Goal: Task Accomplishment & Management: Manage account settings

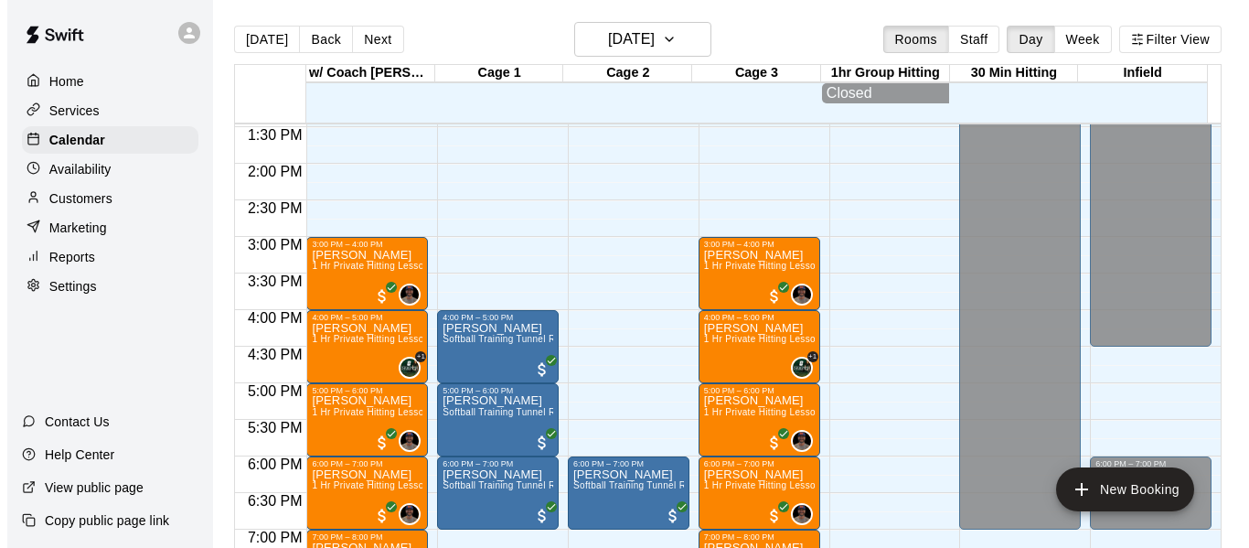
scroll to position [1020, 0]
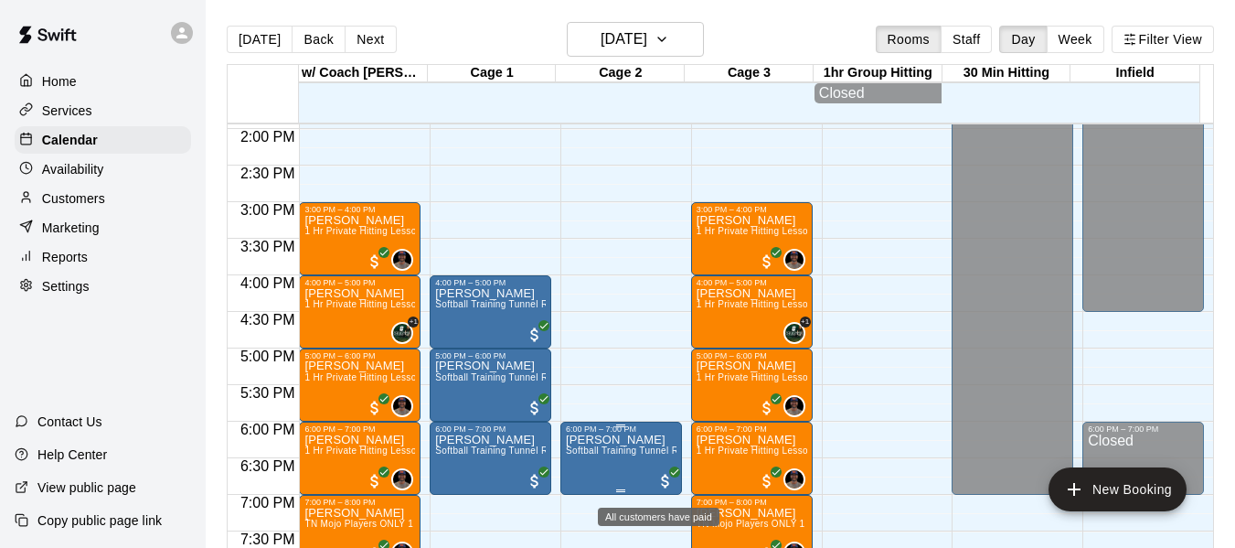
click at [660, 485] on span "All customers have paid" at bounding box center [666, 481] width 18 height 18
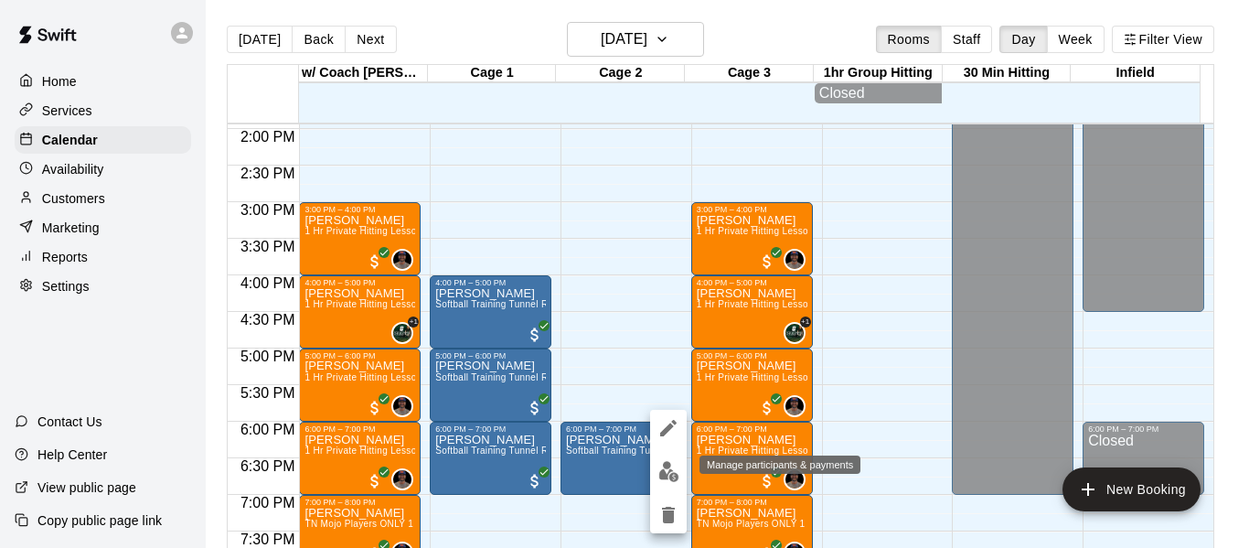
click at [668, 470] on img "edit" at bounding box center [668, 471] width 21 height 21
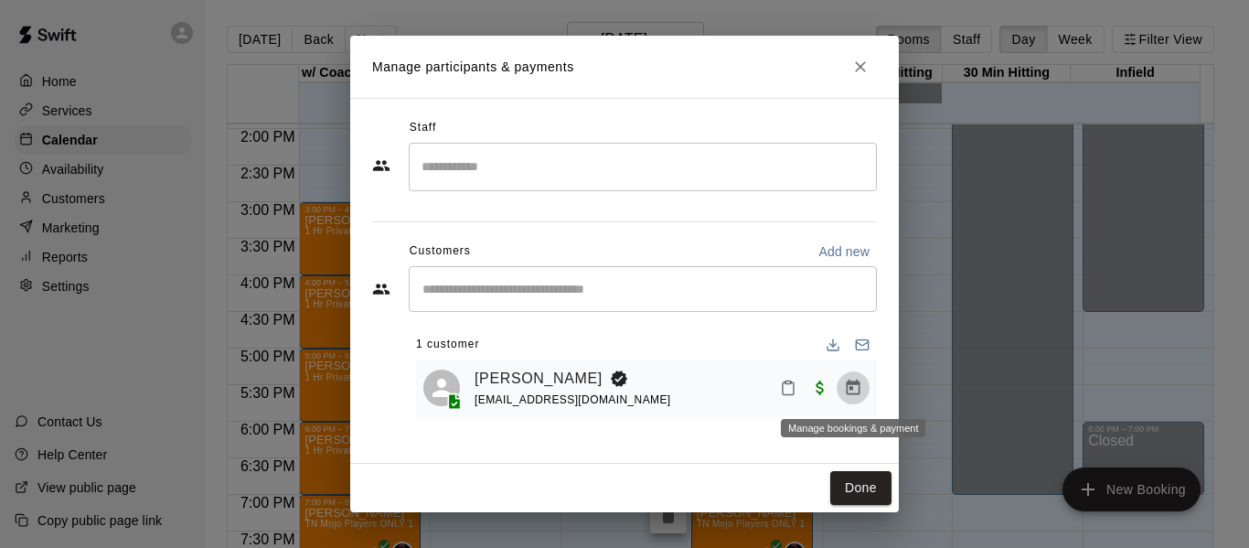
click at [857, 390] on icon "Manage bookings & payment" at bounding box center [853, 388] width 18 height 18
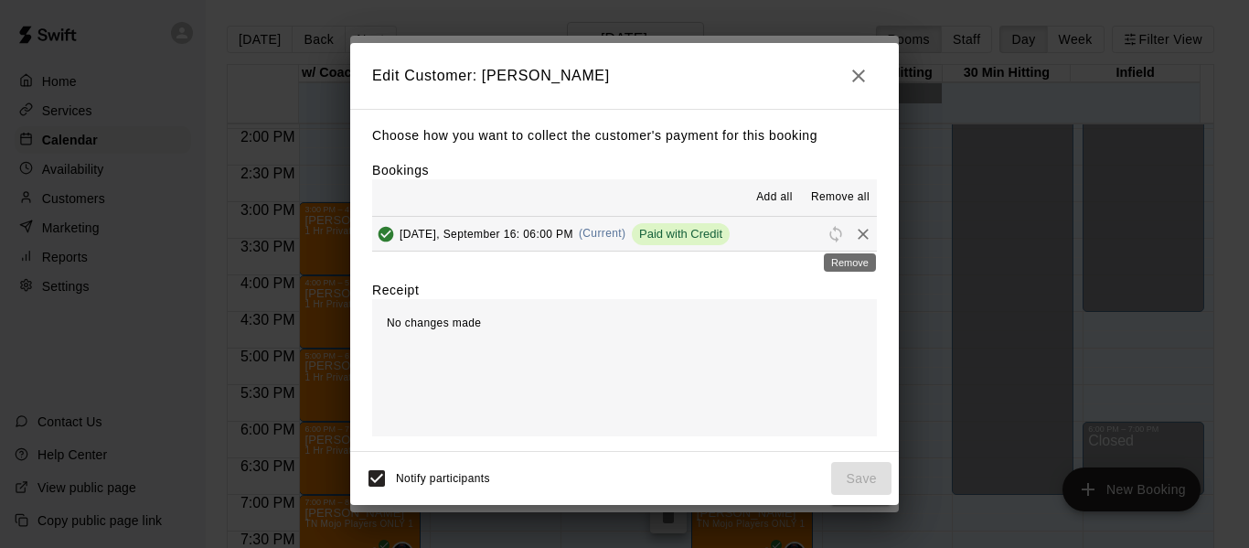
click at [854, 235] on icon "Remove" at bounding box center [863, 234] width 18 height 18
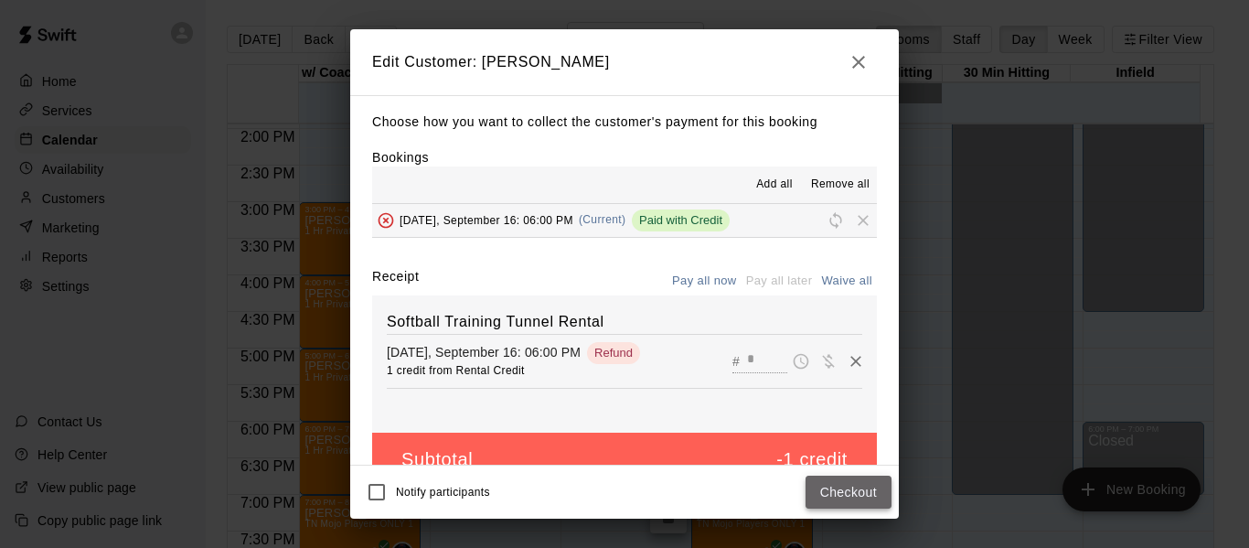
click at [839, 497] on button "Checkout" at bounding box center [849, 492] width 86 height 34
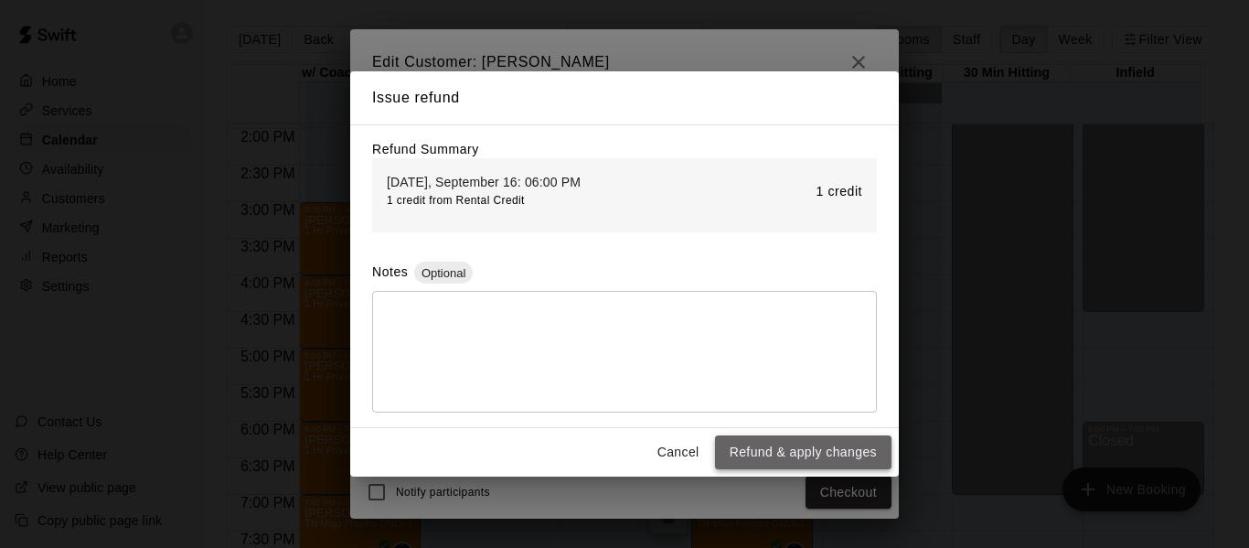
click at [832, 454] on button "Refund & apply changes" at bounding box center [803, 452] width 176 height 34
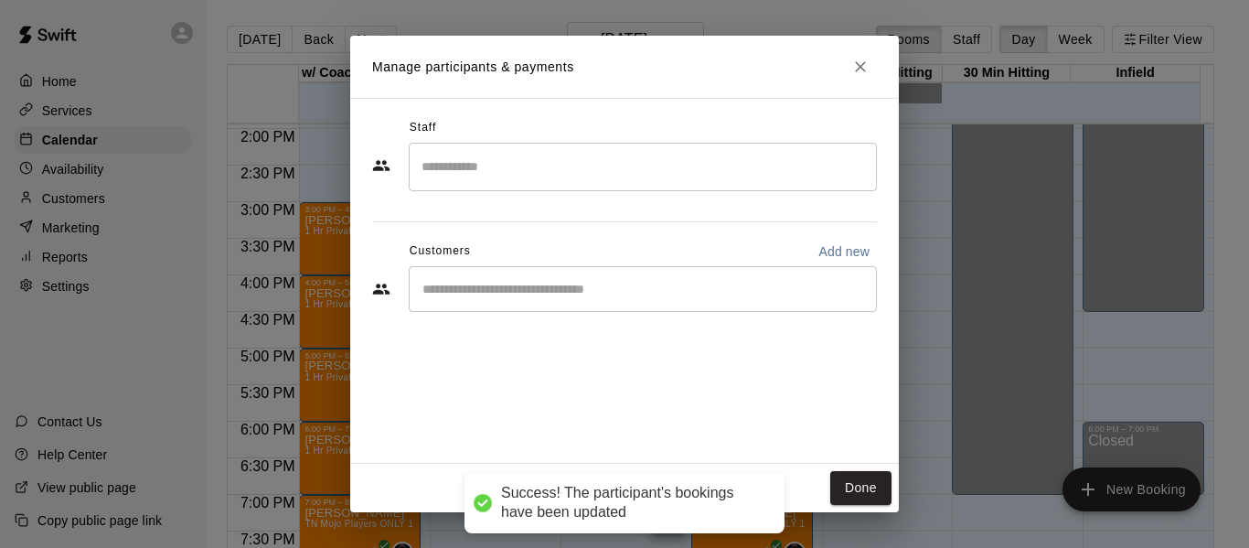
click at [562, 299] on div "​" at bounding box center [643, 289] width 468 height 46
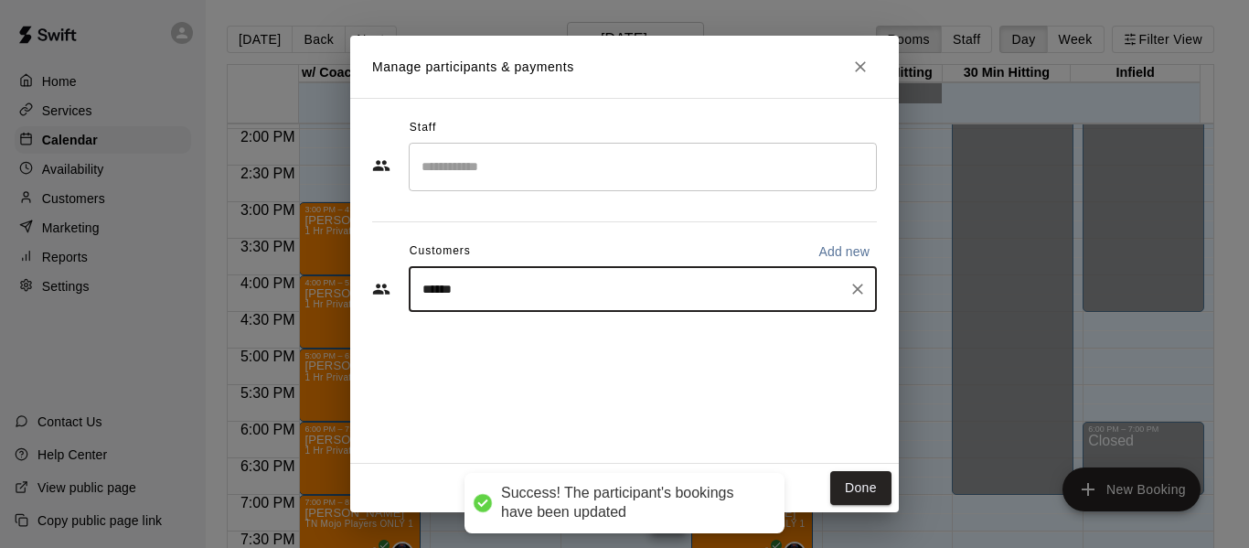
type input "*******"
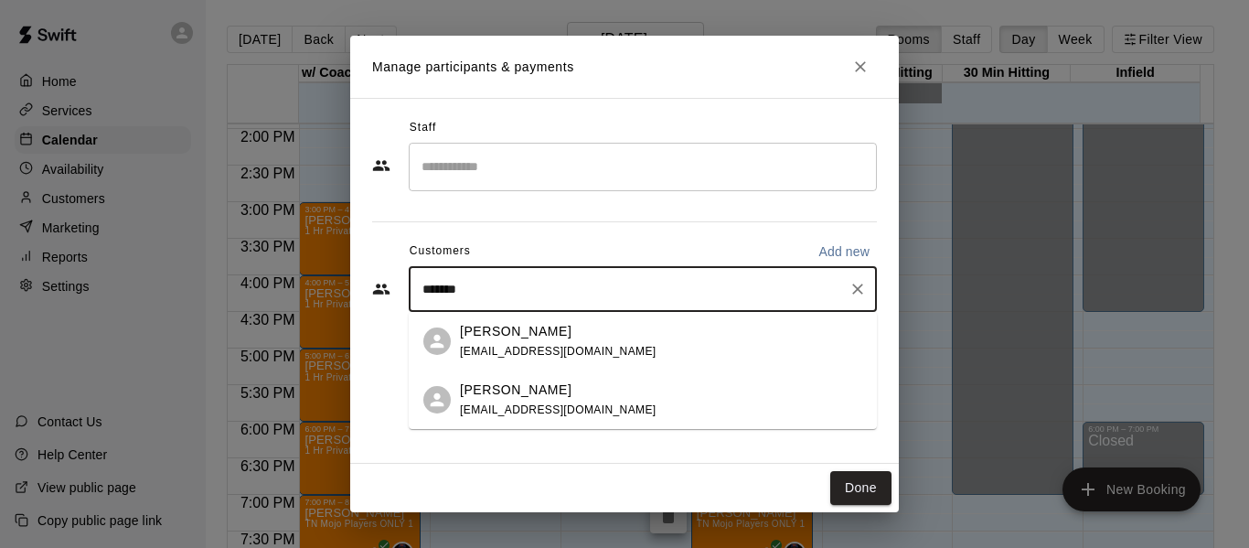
click at [535, 378] on div "[PERSON_NAME] [PERSON_NAME][EMAIL_ADDRESS][DOMAIN_NAME]" at bounding box center [643, 399] width 468 height 59
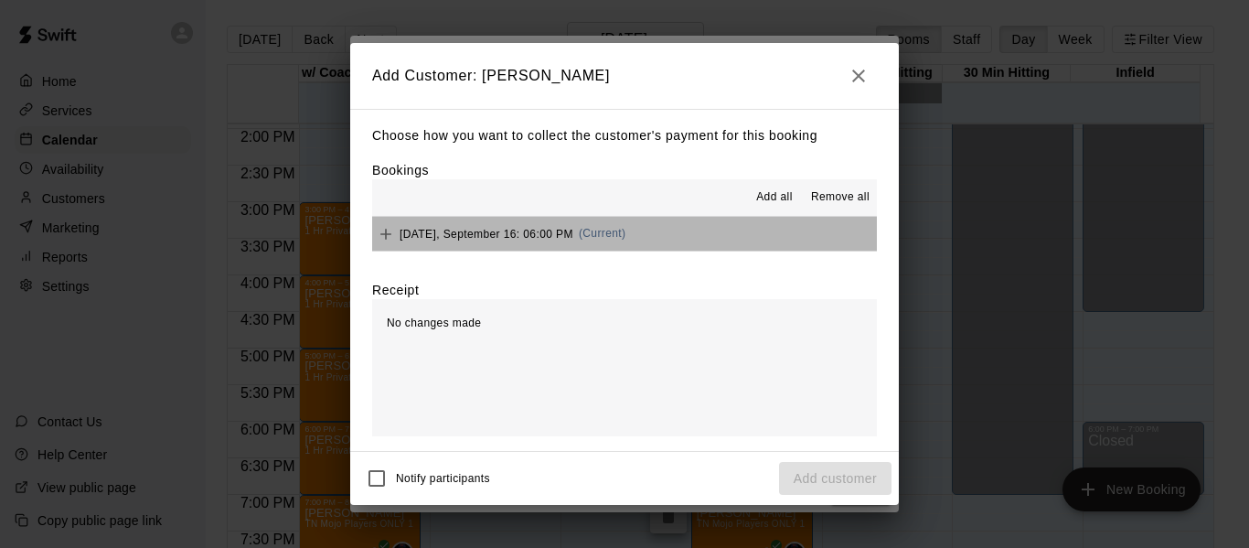
click at [798, 234] on button "[DATE], September 16: 06:00 PM (Current)" at bounding box center [624, 234] width 505 height 34
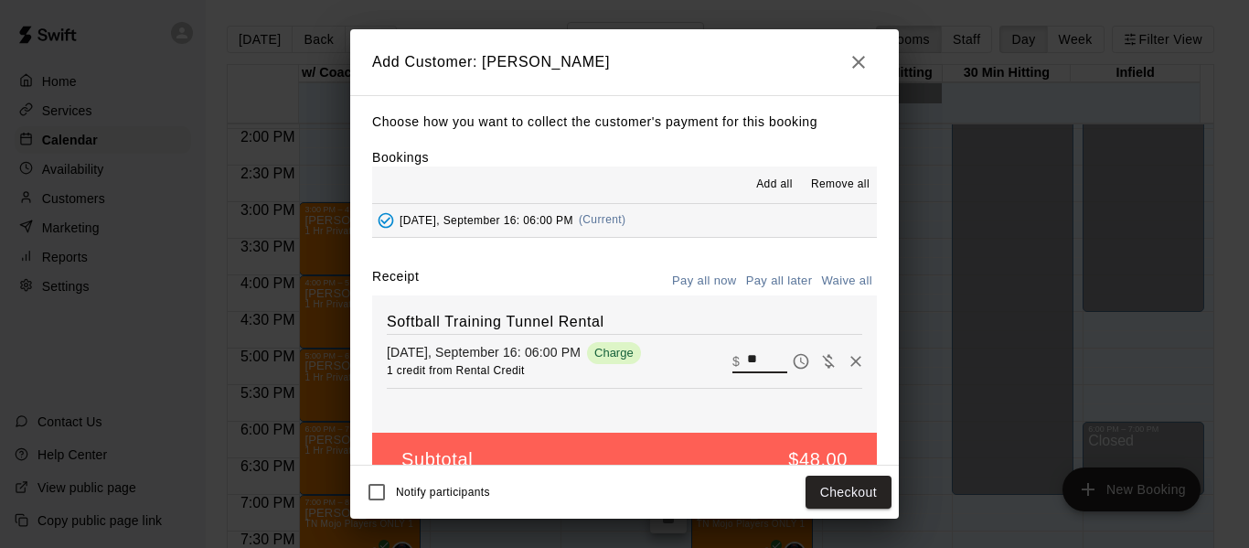
drag, startPoint x: 742, startPoint y: 358, endPoint x: 724, endPoint y: 363, distance: 18.0
click at [747, 363] on input "**" at bounding box center [767, 361] width 40 height 24
type input "*"
type input "**"
click at [692, 283] on button "Pay all now" at bounding box center [705, 281] width 74 height 28
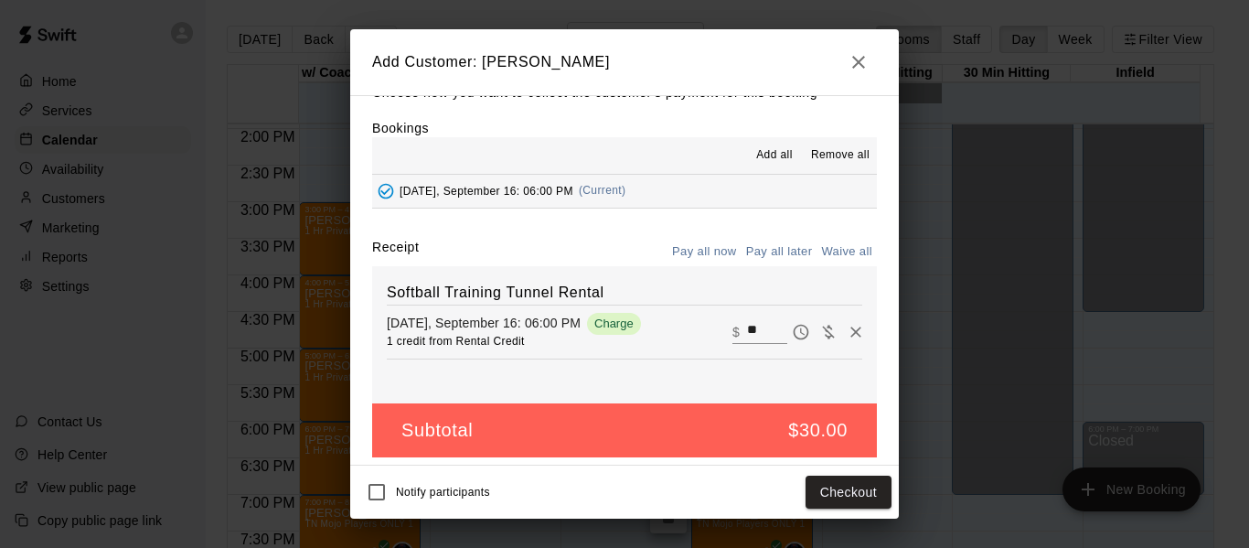
scroll to position [38, 0]
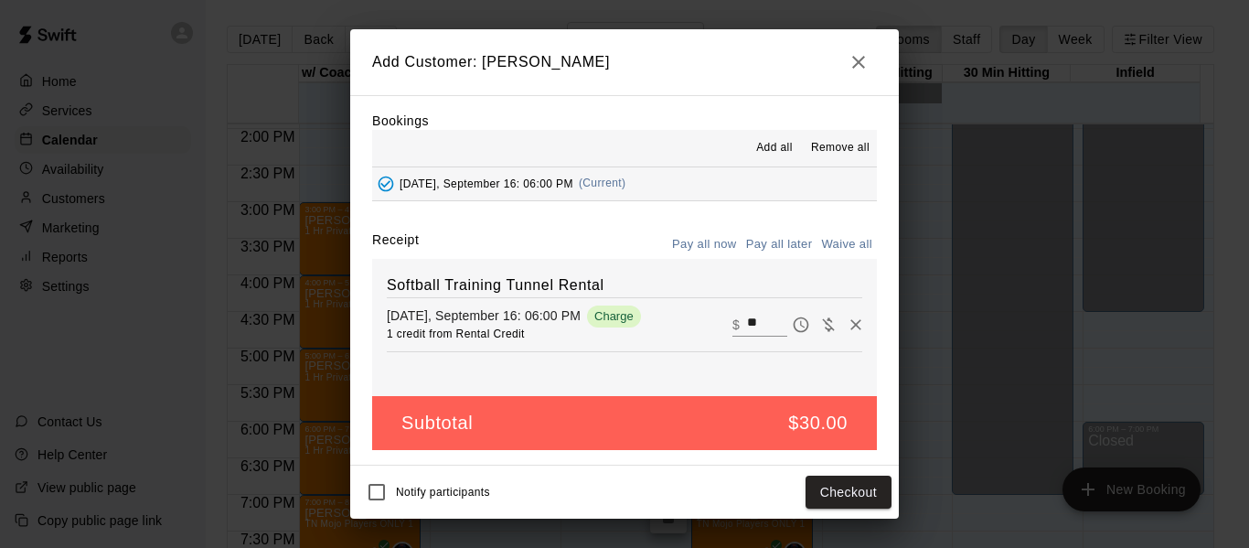
click at [764, 248] on button "Pay all later" at bounding box center [780, 244] width 76 height 28
click at [838, 493] on button "Add customer" at bounding box center [835, 492] width 112 height 34
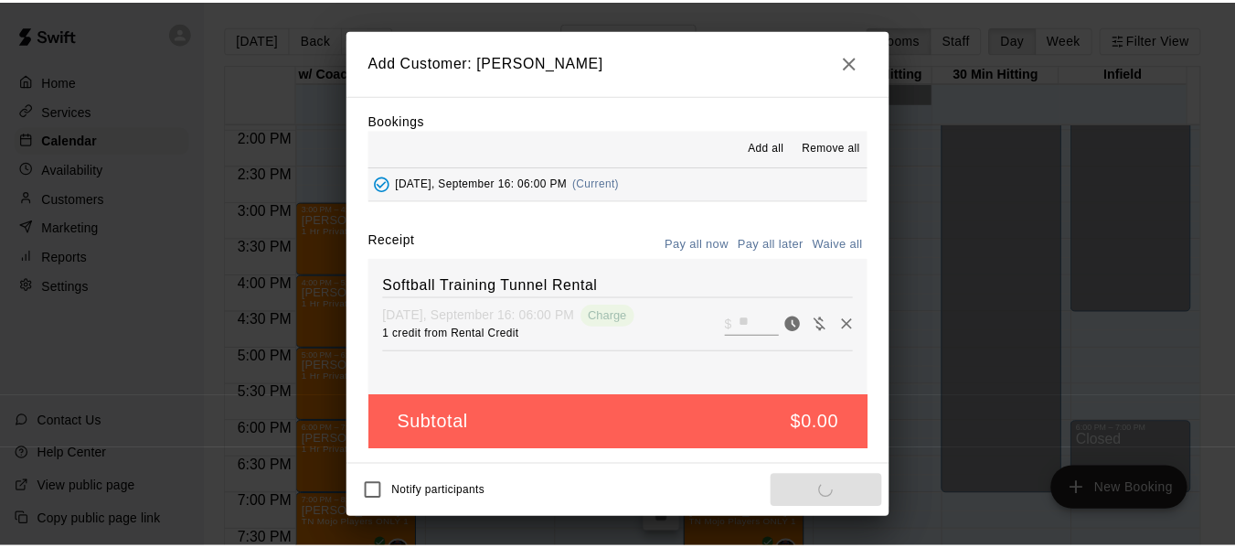
scroll to position [0, 0]
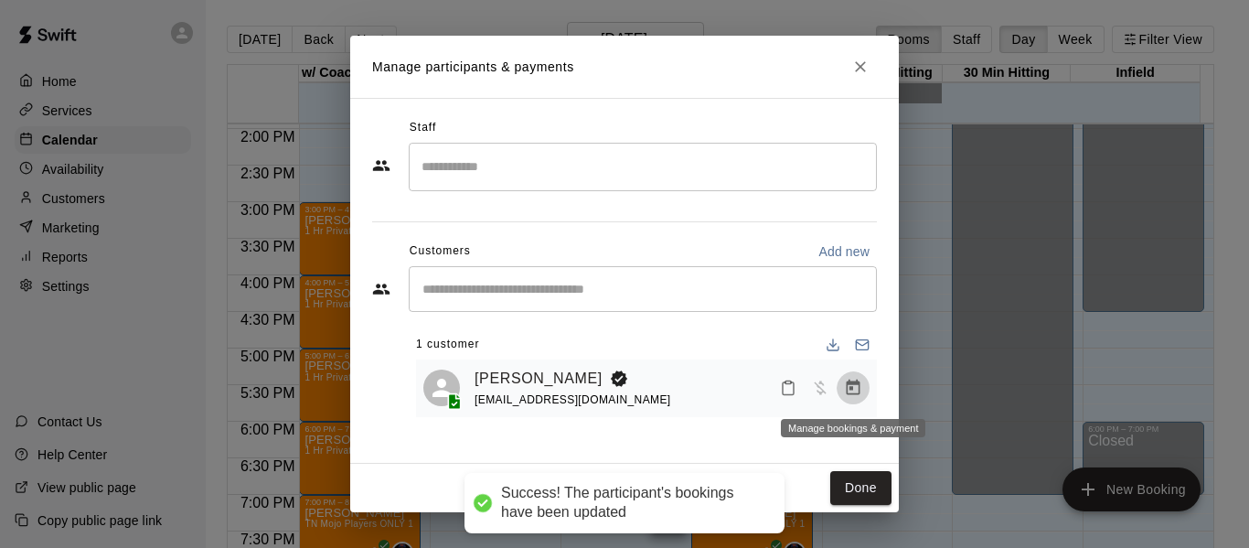
click at [847, 390] on icon "Manage bookings & payment" at bounding box center [854, 387] width 14 height 16
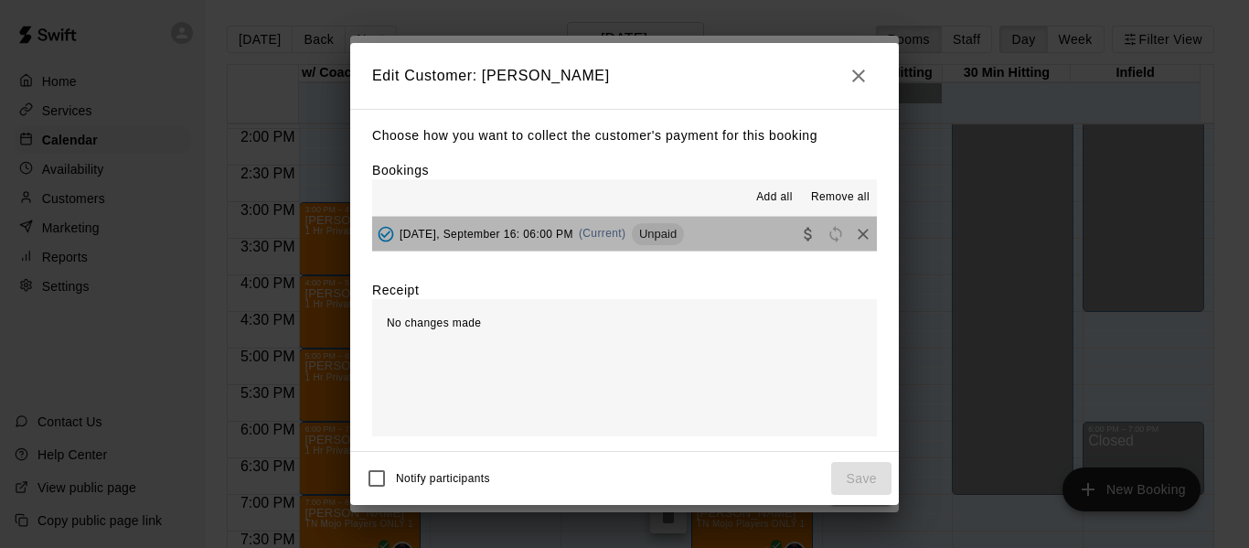
click at [707, 240] on button "[DATE], September 16: 06:00 PM (Current) Unpaid" at bounding box center [624, 234] width 505 height 34
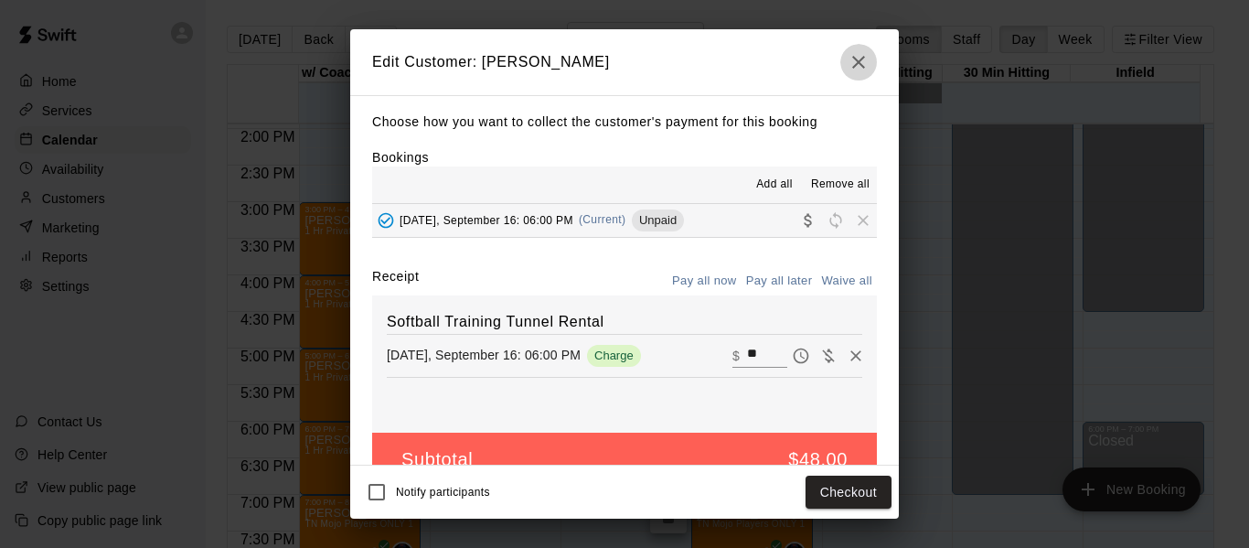
click at [858, 63] on icon "button" at bounding box center [858, 62] width 13 height 13
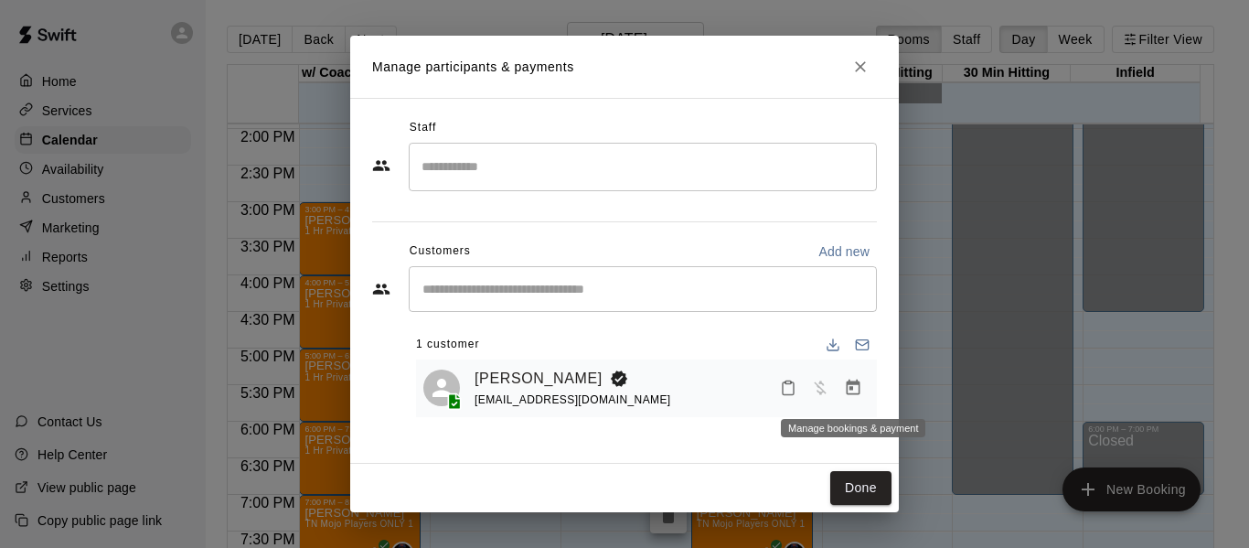
click at [849, 395] on icon "Manage bookings & payment" at bounding box center [854, 387] width 14 height 16
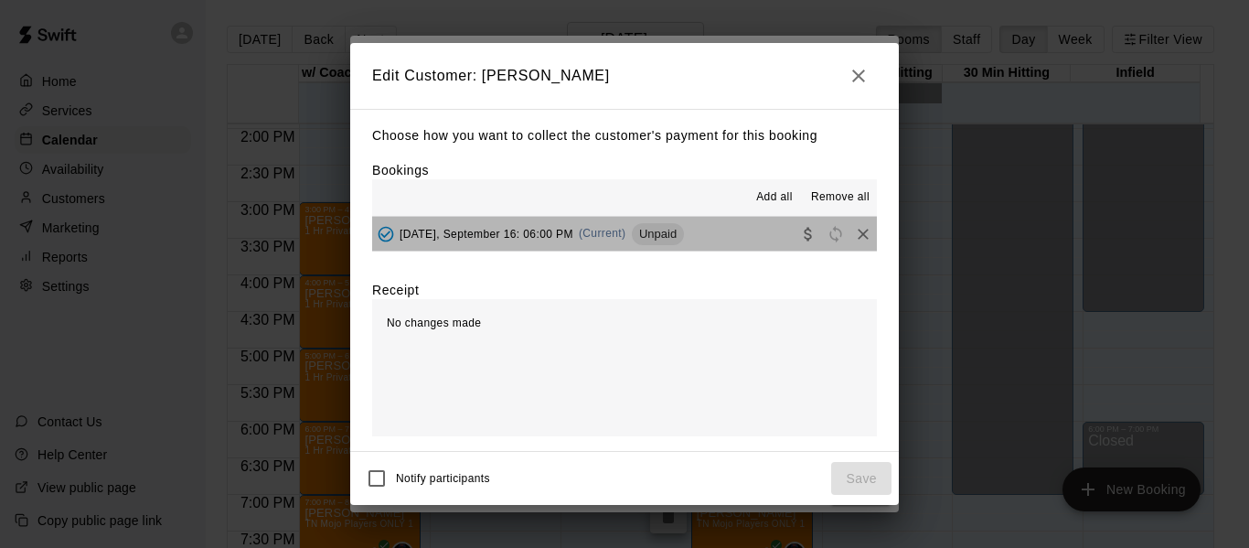
click at [733, 240] on button "[DATE], September 16: 06:00 PM (Current) Unpaid" at bounding box center [624, 234] width 505 height 34
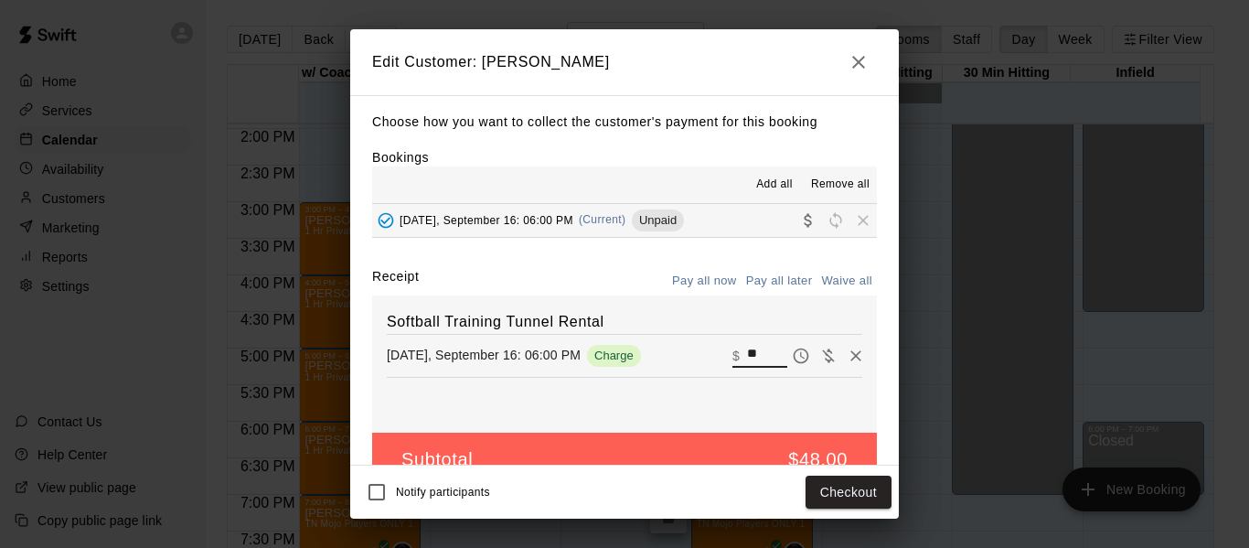
click at [747, 351] on input "**" at bounding box center [767, 355] width 40 height 24
type input "*"
type input "**"
click at [848, 493] on button "Checkout" at bounding box center [849, 492] width 86 height 34
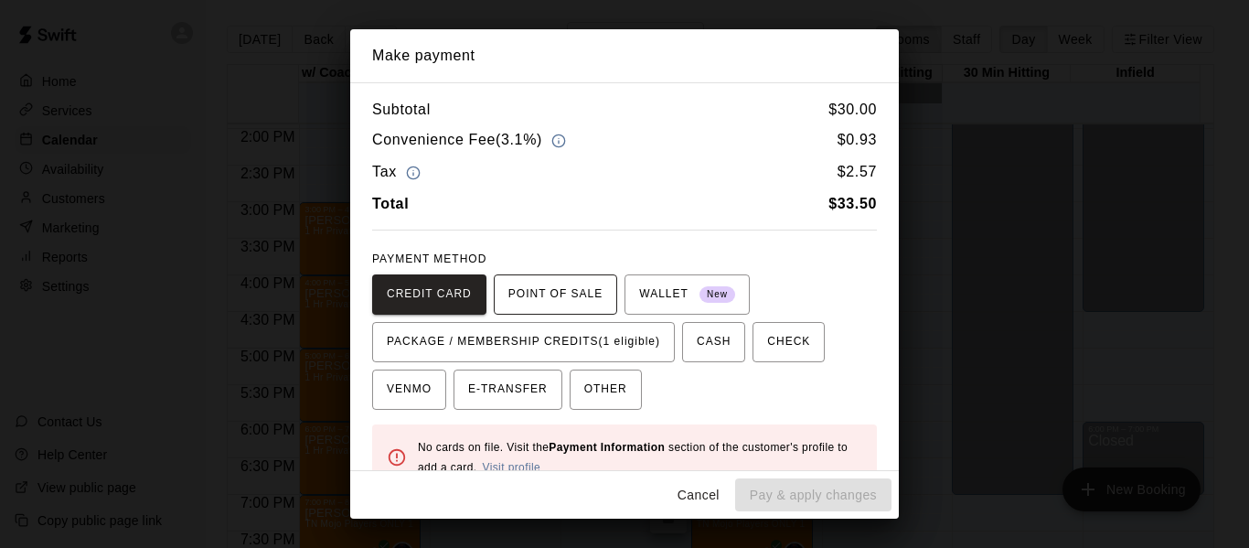
click at [539, 303] on span "POINT OF SALE" at bounding box center [555, 294] width 94 height 29
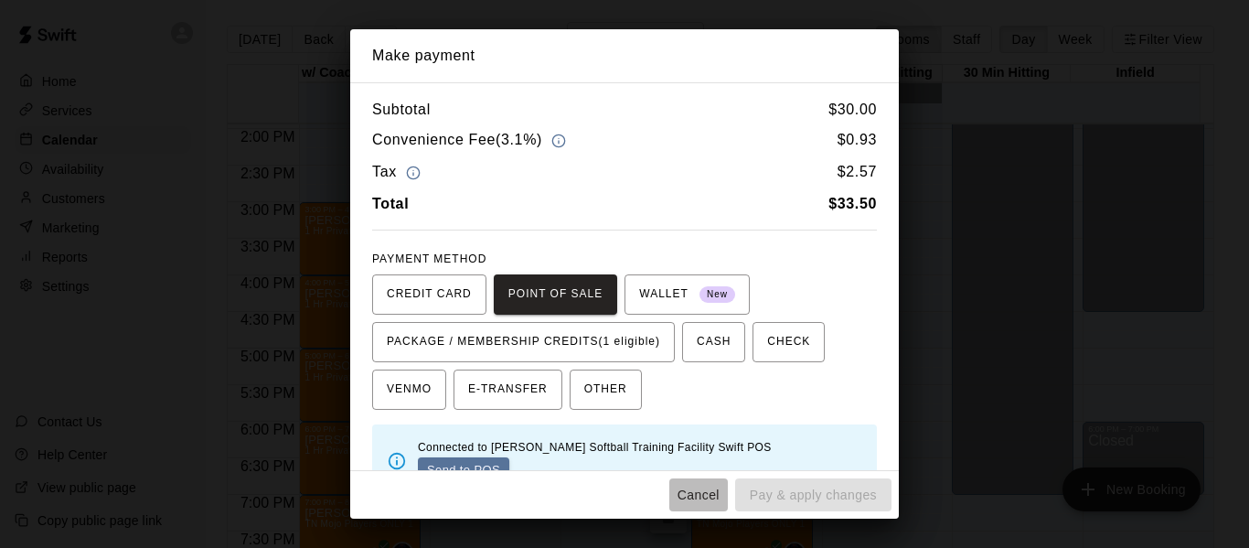
click at [692, 494] on button "Cancel" at bounding box center [698, 495] width 59 height 34
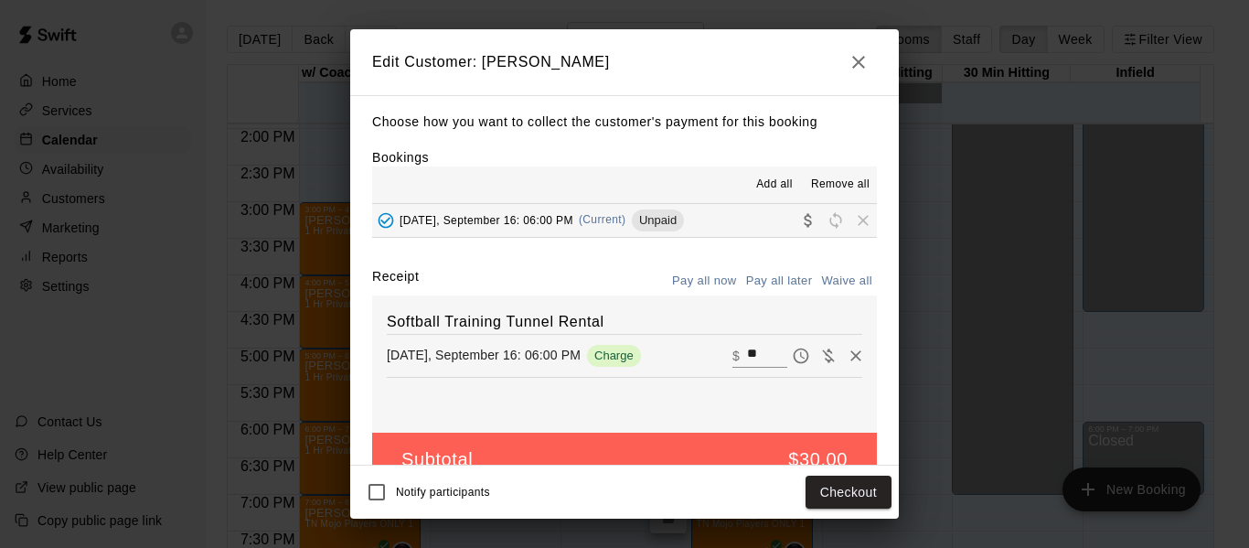
click at [766, 282] on button "Pay all later" at bounding box center [780, 281] width 76 height 28
click at [860, 491] on button "Save" at bounding box center [861, 492] width 60 height 34
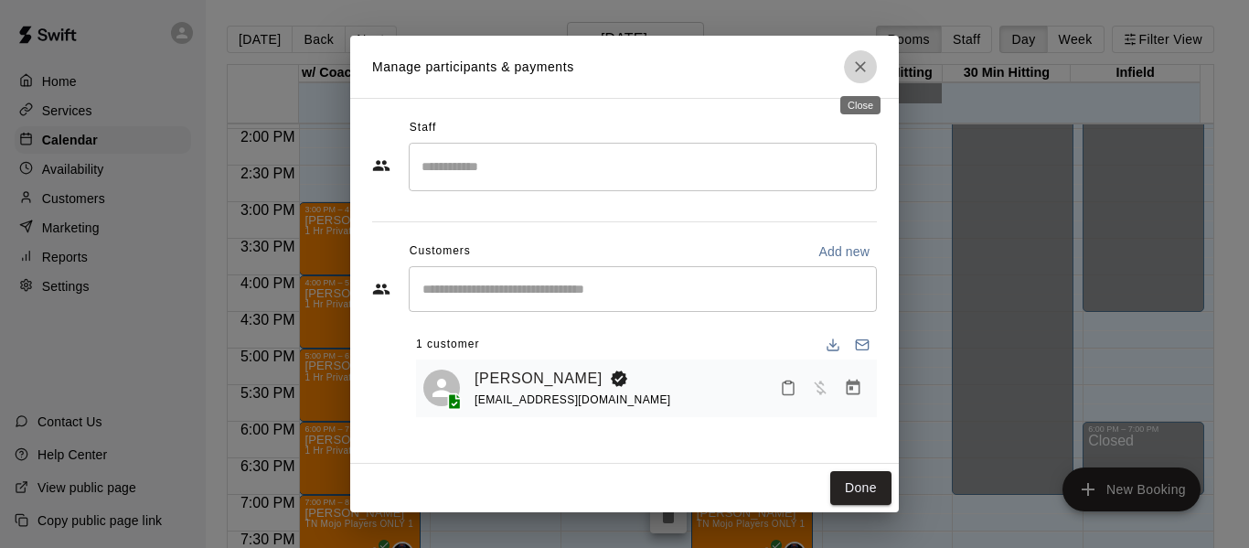
click at [860, 67] on icon "Close" at bounding box center [860, 66] width 11 height 11
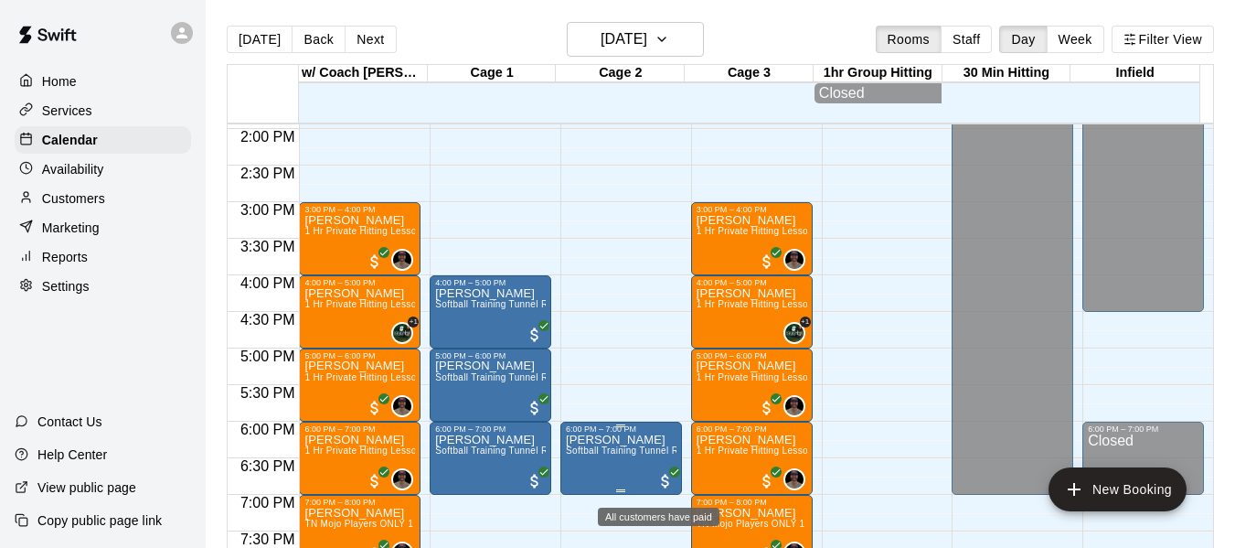
click at [669, 477] on icon "All customers have paid" at bounding box center [674, 471] width 11 height 11
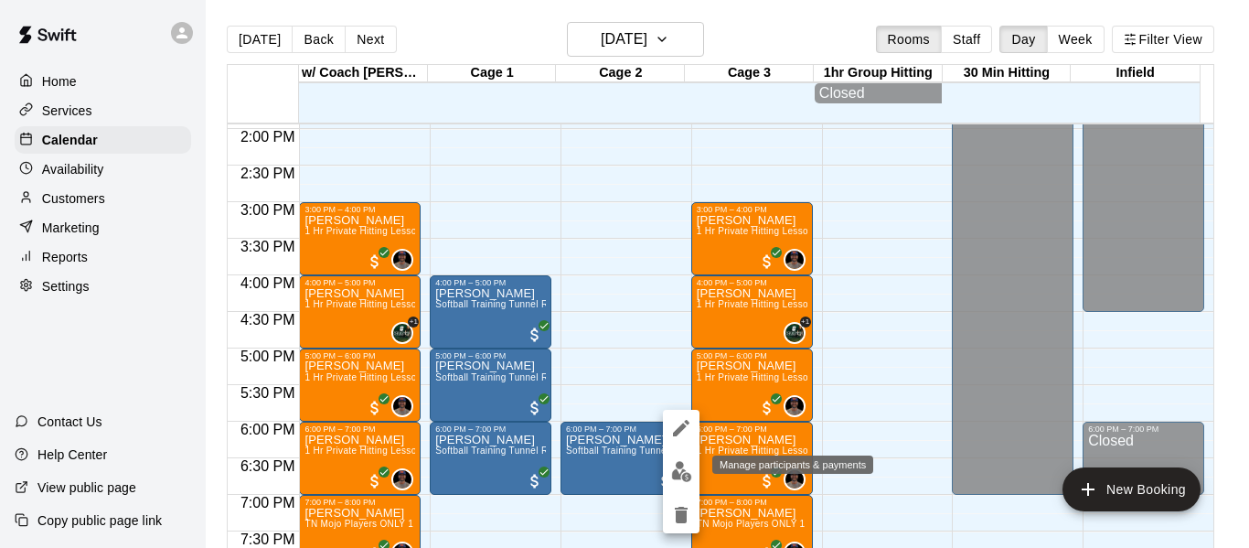
click at [680, 473] on img "edit" at bounding box center [681, 471] width 21 height 21
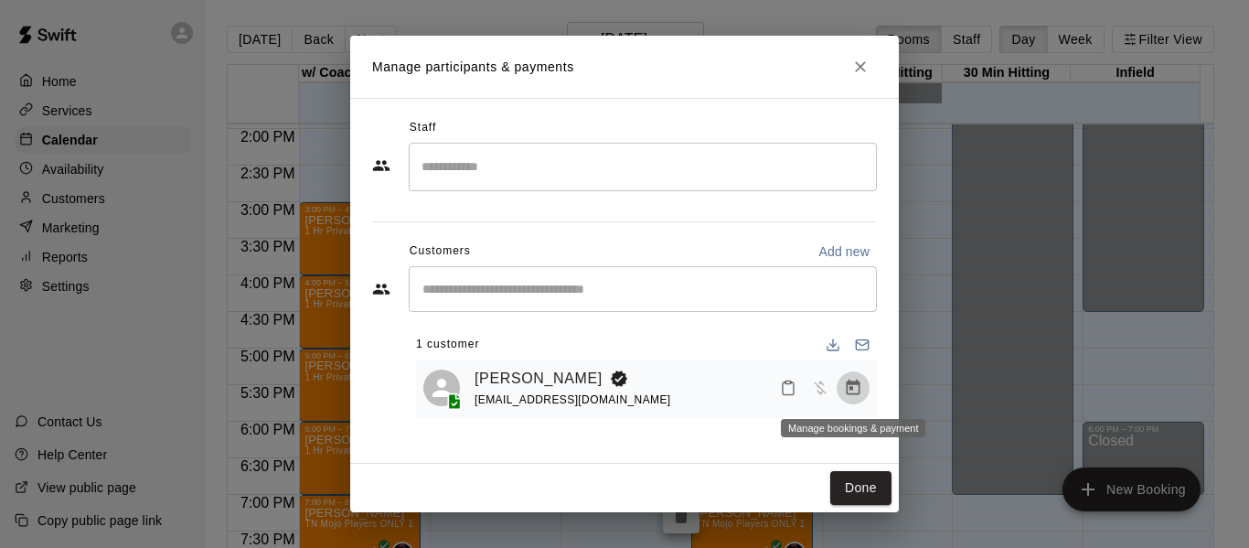
click at [858, 383] on icon "Manage bookings & payment" at bounding box center [854, 387] width 14 height 16
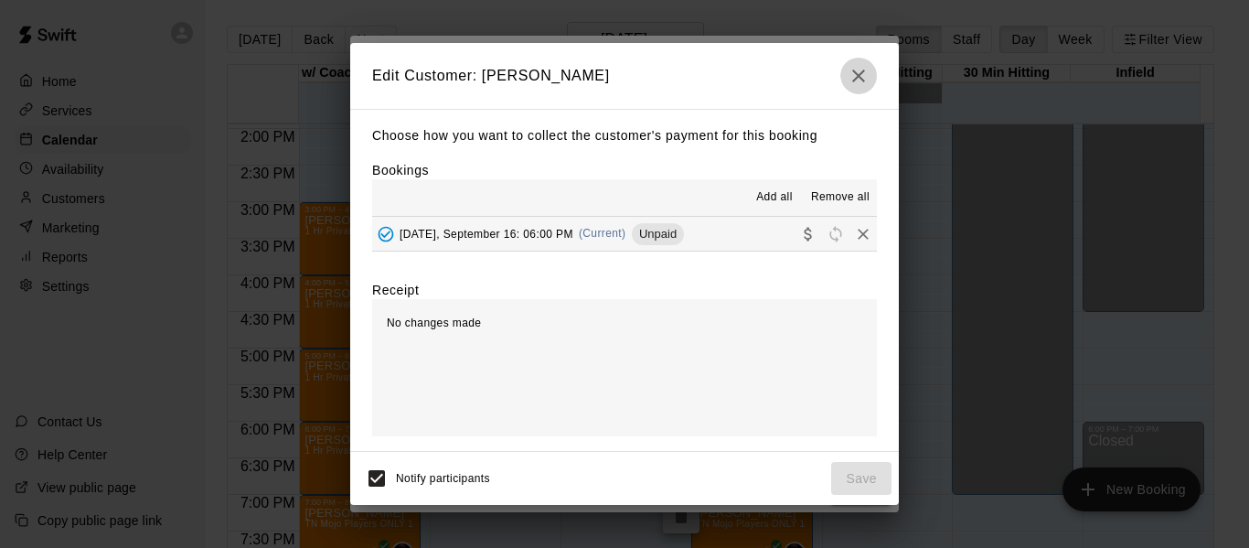
click at [858, 70] on icon "button" at bounding box center [859, 76] width 22 height 22
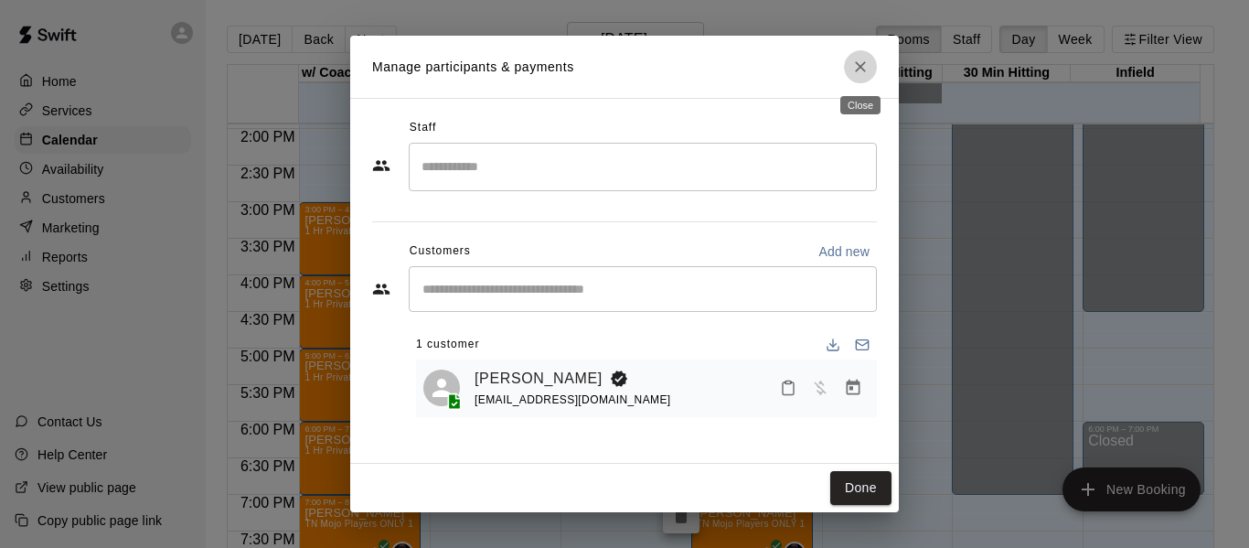
click at [858, 70] on icon "Close" at bounding box center [860, 66] width 11 height 11
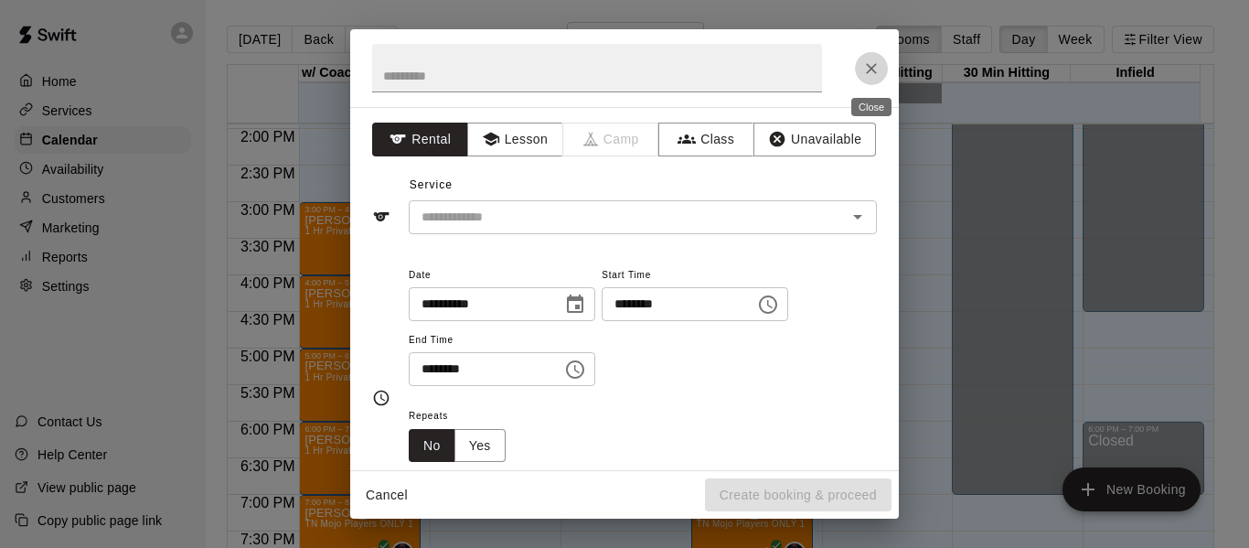
click at [873, 69] on icon "Close" at bounding box center [871, 68] width 18 height 18
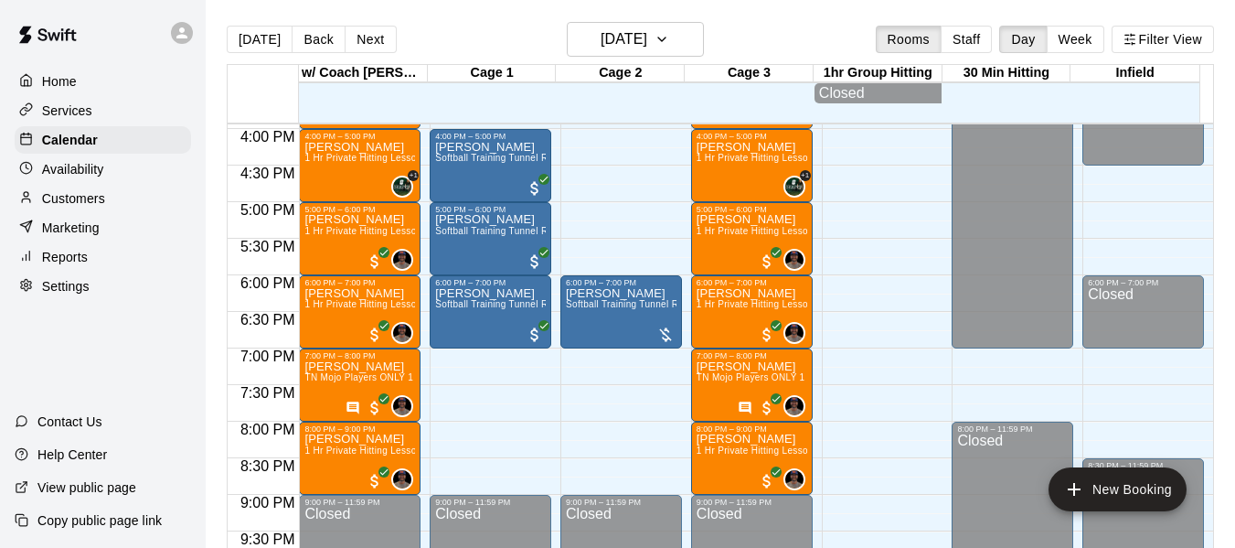
scroll to position [1178, 0]
